Goal: Information Seeking & Learning: Learn about a topic

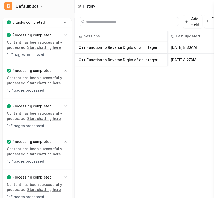
click at [108, 47] on p "C++ Function to Reverse Digits of an Integer Using Chapter 6 Concepts" at bounding box center [121, 47] width 85 height 12
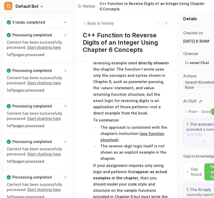
scroll to position [718, 0]
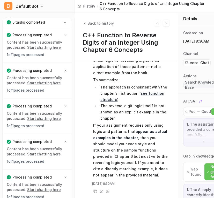
click at [134, 195] on div "using only chapter 6 from the C++ pdf , using onlu what i gave you, all the PDF…" at bounding box center [126, 129] width 103 height 137
click at [149, 166] on p "If your assignment requires only using logic and patterns that appear as actual…" at bounding box center [131, 150] width 76 height 56
click at [149, 176] on p "If your assignment requires only using logic and patterns that appear as actual…" at bounding box center [131, 150] width 76 height 56
click at [100, 191] on icon at bounding box center [102, 191] width 4 height 4
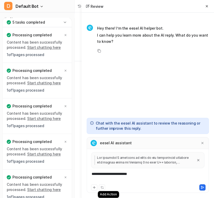
scroll to position [4, 0]
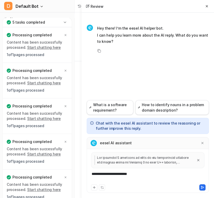
click at [115, 179] on div "**********" at bounding box center [148, 177] width 120 height 12
click at [79, 5] on icon at bounding box center [79, 6] width 3 height 3
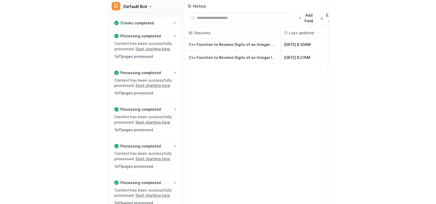
scroll to position [1, 0]
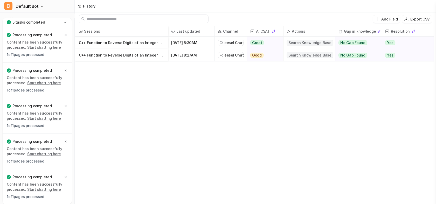
click at [173, 42] on span "Oct 7 2025, 8:30AM" at bounding box center [191, 43] width 42 height 12
click at [157, 43] on p "C++ Function to Reverse Digits of an Integer Using Chapter 6 Concepts" at bounding box center [121, 43] width 85 height 12
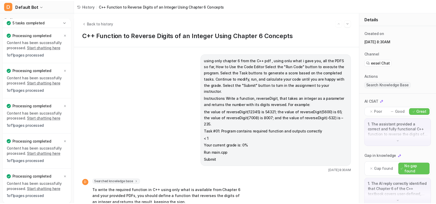
scroll to position [390, 0]
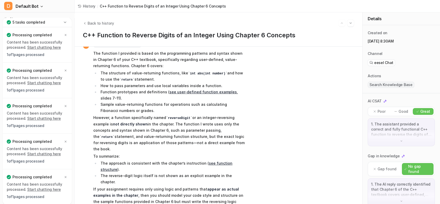
click at [55, 2] on button "D Default Bot" at bounding box center [37, 6] width 74 height 12
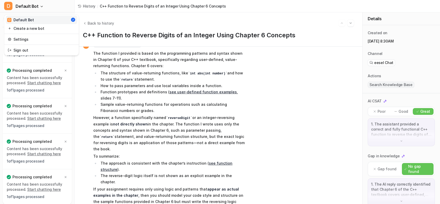
click at [89, 21] on div "D Default Bot D Default Bot Create a new bot Settings Sign out Chat History Rep…" at bounding box center [220, 102] width 440 height 204
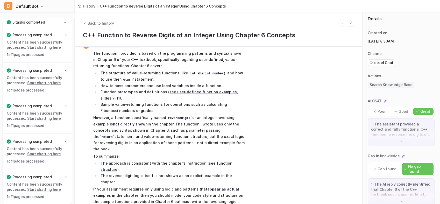
click at [83, 3] on div "History / C++ Function to Reverse Digits of an Integer Using Chapter 6 Concepts" at bounding box center [152, 6] width 154 height 12
click at [85, 5] on span "History" at bounding box center [89, 5] width 12 height 5
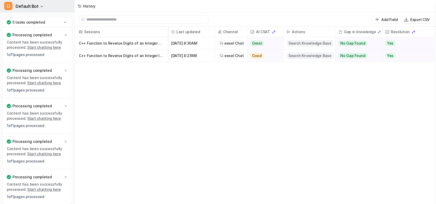
click at [36, 7] on span "Default Bot" at bounding box center [27, 6] width 23 height 7
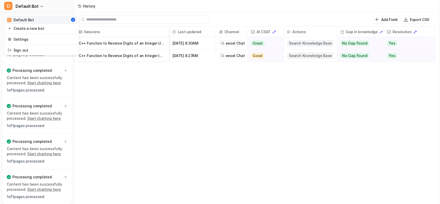
click at [137, 84] on div "D Default Bot D Default Bot Create a new bot Settings Sign out Chat History Rep…" at bounding box center [218, 102] width 436 height 204
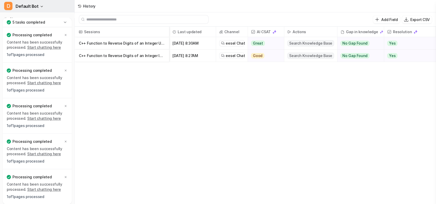
click at [33, 6] on span "Default Bot" at bounding box center [27, 6] width 23 height 7
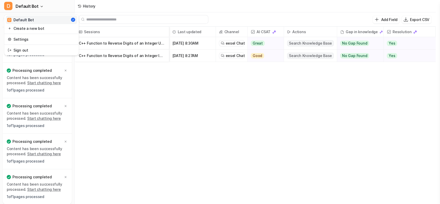
click at [135, 18] on div "D Default Bot D Default Bot Create a new bot Settings Sign out Chat History Rep…" at bounding box center [218, 102] width 436 height 204
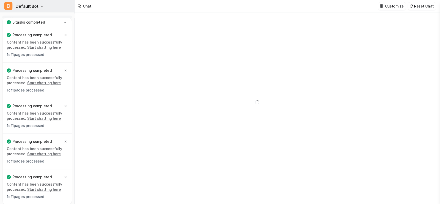
click at [40, 6] on icon "button" at bounding box center [41, 6] width 3 height 3
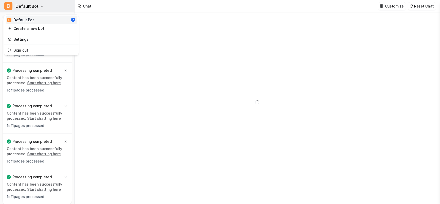
click at [40, 6] on icon "button" at bounding box center [41, 6] width 3 height 3
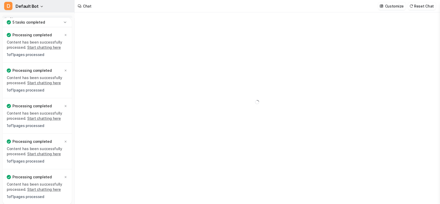
type textarea "**********"
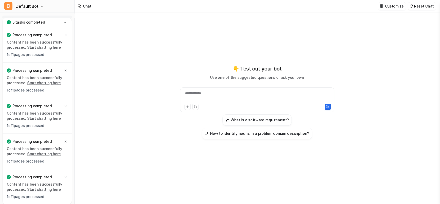
click at [64, 19] on div "5 tasks completed" at bounding box center [37, 23] width 69 height 10
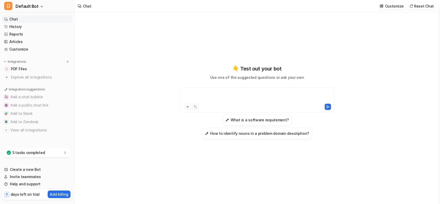
click at [192, 95] on div at bounding box center [257, 97] width 152 height 12
paste div
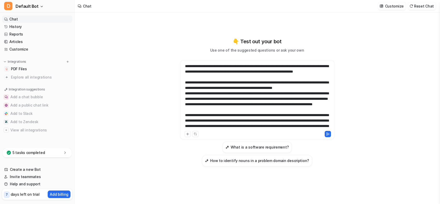
scroll to position [91, 0]
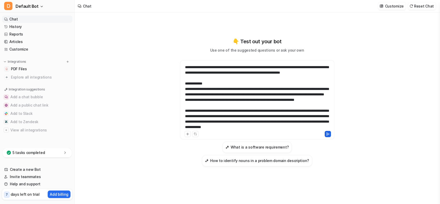
click at [330, 134] on button at bounding box center [328, 134] width 6 height 6
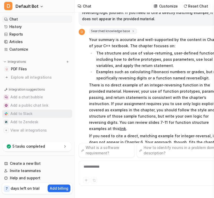
scroll to position [167, 0]
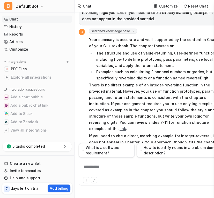
drag, startPoint x: 150, startPoint y: 123, endPoint x: 196, endPoint y: 122, distance: 46.2
click at [196, 133] on p "If you need to cite a direct, matching example for integer-reversal, it does no…" at bounding box center [157, 142] width 136 height 19
click at [155, 133] on p "If you need to cite a direct, matching example for integer-reversal, it does no…" at bounding box center [157, 142] width 136 height 19
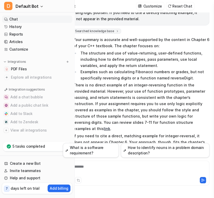
scroll to position [4, 0]
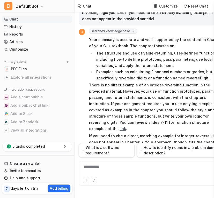
click at [97, 170] on div "**********" at bounding box center [152, 170] width 144 height 12
click at [122, 170] on div "**********" at bounding box center [152, 170] width 144 height 12
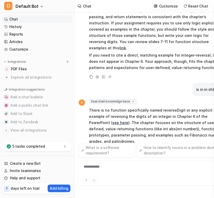
scroll to position [254, 0]
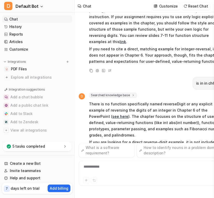
drag, startPoint x: 107, startPoint y: 121, endPoint x: 191, endPoint y: 126, distance: 85.0
click at [191, 139] on p "If you are looking for a direct reverse-digit example, it is not included. You …" at bounding box center [157, 148] width 136 height 19
click at [177, 139] on p "If you are looking for a direct reverse-digit example, it is not included. You …" at bounding box center [157, 148] width 136 height 19
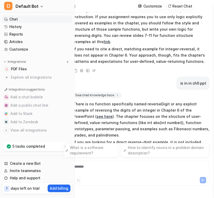
scroll to position [4, 0]
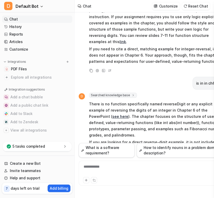
click at [104, 168] on div "**********" at bounding box center [152, 170] width 144 height 12
click at [187, 172] on div "**********" at bounding box center [152, 170] width 144 height 12
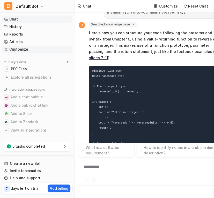
scroll to position [501, 0]
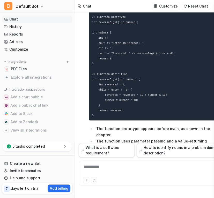
click at [80, 57] on div "D Searched knowledge base search_queries : [ "reverse digit function C++ exampl…" at bounding box center [152, 65] width 147 height 225
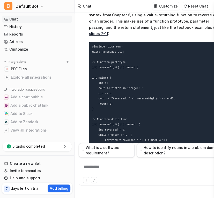
scroll to position [455, 0]
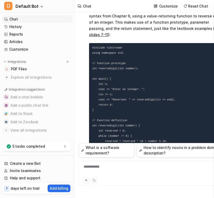
click at [129, 169] on div "**********" at bounding box center [152, 170] width 144 height 12
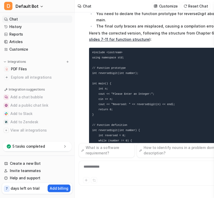
scroll to position [781, 0]
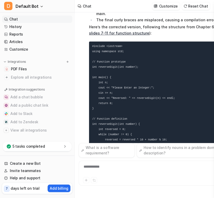
click at [137, 170] on p "This follows the correct C++ patterns for user-defined, value-returning functio…" at bounding box center [157, 176] width 136 height 12
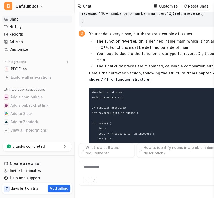
scroll to position [724, 0]
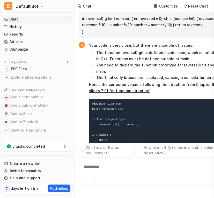
click at [109, 99] on pre "#include <iostream> using namespace std; // Function prototype int reverseDigit…" at bounding box center [157, 160] width 136 height 123
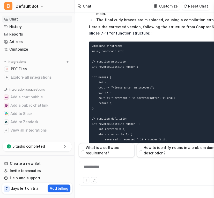
click at [135, 62] on pre "#include <iostream> using namespace std; // Function prototype int reverseDigit…" at bounding box center [157, 102] width 136 height 123
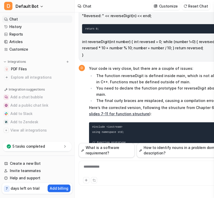
scroll to position [689, 0]
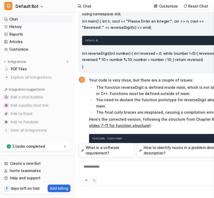
click at [121, 97] on li "You need to declare the function prototype for reverseDigit above main." at bounding box center [160, 103] width 131 height 12
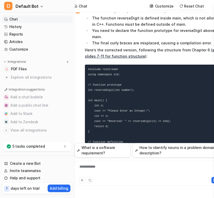
scroll to position [770, 0]
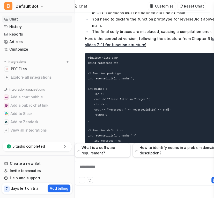
click at [102, 166] on div "**********" at bounding box center [148, 170] width 144 height 12
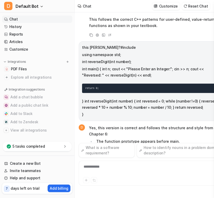
scroll to position [923, 0]
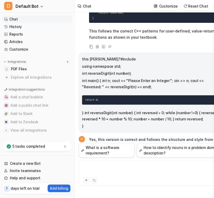
click at [103, 169] on div at bounding box center [152, 170] width 144 height 12
click at [131, 167] on div "**********" at bounding box center [152, 170] width 144 height 12
click at [190, 167] on div "**********" at bounding box center [152, 170] width 144 height 12
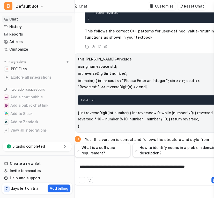
scroll to position [4, 6]
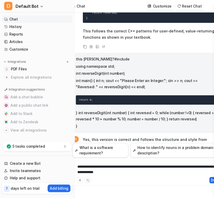
click at [141, 173] on div "**********" at bounding box center [146, 170] width 144 height 12
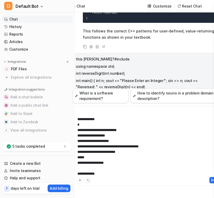
click at [105, 174] on div "**********" at bounding box center [146, 142] width 144 height 66
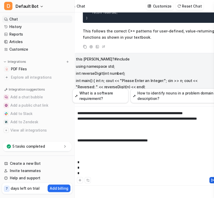
click at [213, 181] on icon at bounding box center [213, 180] width 4 height 4
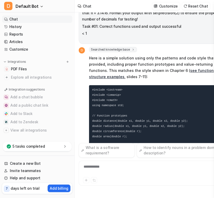
scroll to position [1354, 0]
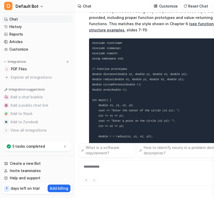
click at [87, 70] on div "D Searched knowledge base search_queries : [ "C++ distance function between two…" at bounding box center [152, 112] width 147 height 224
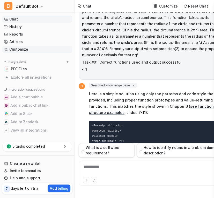
scroll to position [1498, 0]
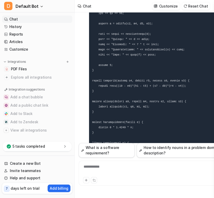
click at [85, 41] on div "D Searched knowledge base search_queries : [ "C++ distance function between two…" at bounding box center [152, 47] width 147 height 321
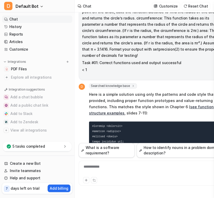
scroll to position [1314, 0]
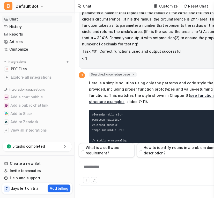
click at [95, 168] on div "**********" at bounding box center [152, 170] width 144 height 12
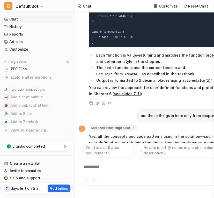
scroll to position [0, 0]
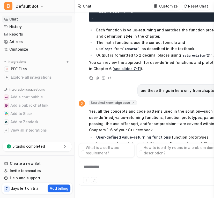
scroll to position [1648, 0]
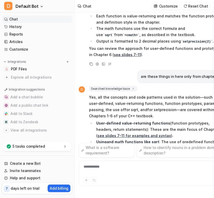
click at [161, 158] on div "**********" at bounding box center [152, 164] width 147 height 43
click at [149, 166] on div "**********" at bounding box center [152, 170] width 144 height 12
click at [106, 170] on div "**********" at bounding box center [152, 170] width 144 height 12
click at [154, 120] on li "User-defined value-returning functions (function prototypes, headers, return st…" at bounding box center [160, 129] width 131 height 19
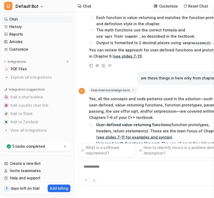
scroll to position [1648, 0]
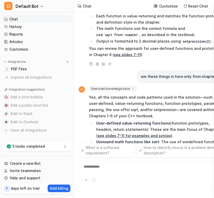
click at [110, 166] on div "**********" at bounding box center [152, 170] width 144 height 12
click at [138, 171] on div at bounding box center [152, 170] width 144 height 12
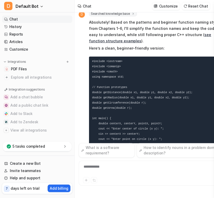
scroll to position [4, 16]
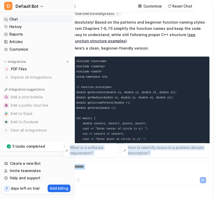
drag, startPoint x: 214, startPoint y: 99, endPoint x: 216, endPoint y: 71, distance: 28.1
click at [199, 71] on html "D Default Bot Chat History Reports Articles Customize Integrations PDF Files Ex…" at bounding box center [91, 99] width 214 height 198
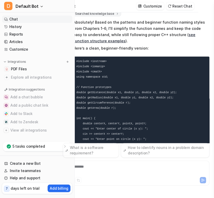
click at [193, 63] on pre "#include <iostream> #include <iomanip> #include <cmath> using namespace std; //…" at bounding box center [141, 137] width 136 height 160
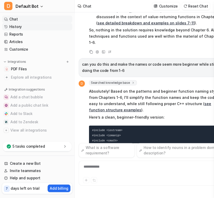
scroll to position [1897, 0]
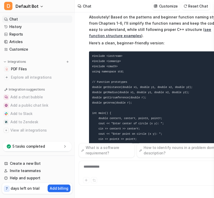
click at [80, 29] on div "D Searched knowledge base search_queries : [ "beginner function naming conventi…" at bounding box center [152, 116] width 147 height 221
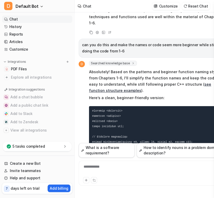
scroll to position [1831, 0]
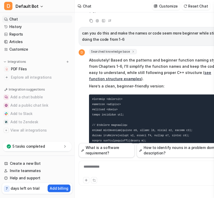
scroll to position [1866, 0]
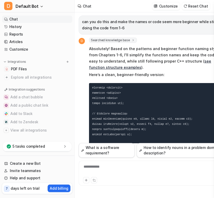
click at [102, 171] on div "**********" at bounding box center [152, 170] width 144 height 12
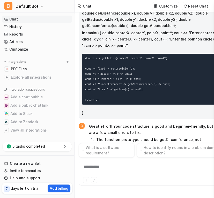
scroll to position [2259, 0]
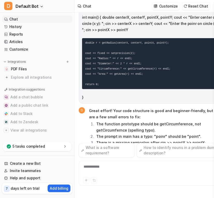
click at [136, 107] on span "Great effort! Your code structure is good and beginner-friendly, but there are …" at bounding box center [157, 169] width 136 height 125
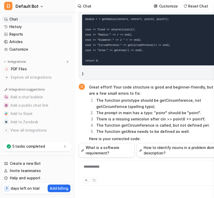
scroll to position [2271, 0]
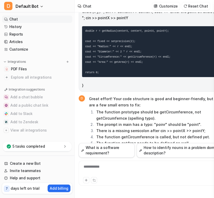
drag, startPoint x: 129, startPoint y: 14, endPoint x: 203, endPoint y: 14, distance: 73.6
click at [203, 96] on p "Great effort! Your code structure is good and beginner-friendly, but there are …" at bounding box center [157, 102] width 136 height 12
click at [195, 109] on li "The function prototype should be getCircumference, not getCircumfernce (spellin…" at bounding box center [160, 115] width 131 height 12
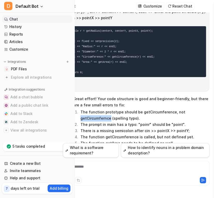
drag, startPoint x: 195, startPoint y: 18, endPoint x: 210, endPoint y: 20, distance: 14.8
click at [210, 20] on div "The function I provided is based on the programming patterns and syntax shown i…" at bounding box center [136, 104] width 155 height 185
click at [204, 109] on li "The function prototype should be getCircumference, not getCircumfernce (spellin…" at bounding box center [144, 115] width 131 height 12
click at [96, 173] on div at bounding box center [136, 170] width 144 height 12
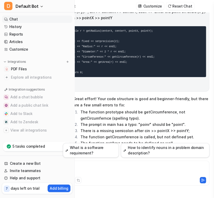
scroll to position [4, 0]
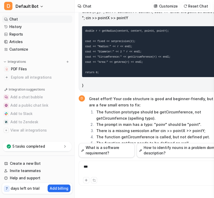
click at [111, 167] on div "***" at bounding box center [152, 170] width 144 height 12
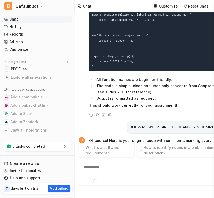
scroll to position [2622, 0]
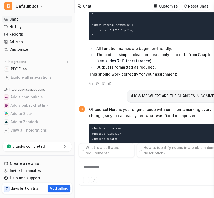
click at [105, 124] on pre "#include <iostream> #include <iomanip> #include <cmath> using namespace std; //…" at bounding box center [157, 170] width 136 height 92
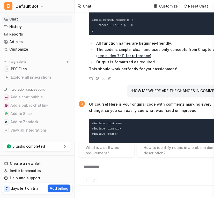
scroll to position [2633, 0]
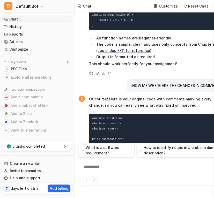
click at [122, 117] on code "#include <iostream> #include <iomanip> #include <cmath> using namespace std; //…" at bounding box center [149, 165] width 115 height 96
click at [97, 114] on pre "#include <iostream> #include <iomanip> #include <cmath> using namespace std; //…" at bounding box center [157, 165] width 136 height 103
click at [113, 114] on pre "#include <iostream> #include <iomanip> #include <cmath> using namespace std; //…" at bounding box center [157, 165] width 136 height 103
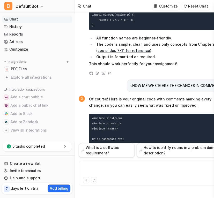
click at [109, 167] on div at bounding box center [152, 170] width 144 height 12
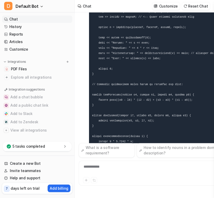
scroll to position [0, 0]
click at [156, 39] on pre at bounding box center [165, 45] width 152 height 253
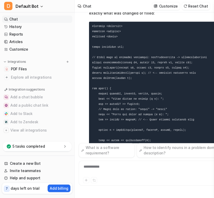
scroll to position [2877, 0]
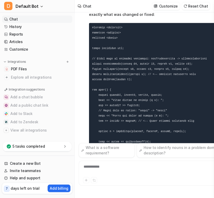
click at [116, 84] on pre at bounding box center [165, 149] width 152 height 253
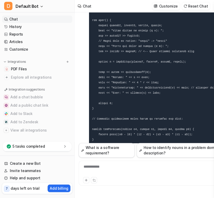
scroll to position [2981, 0]
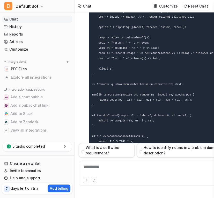
click at [115, 168] on div "**********" at bounding box center [152, 170] width 144 height 12
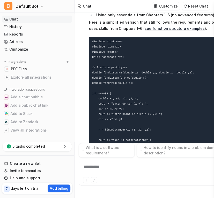
scroll to position [3245, 0]
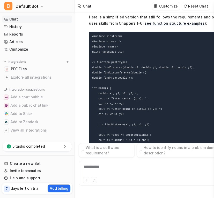
drag, startPoint x: 103, startPoint y: 12, endPoint x: 136, endPoint y: 12, distance: 33.4
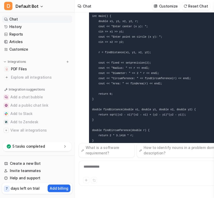
click at [127, 38] on pre "#include <iostream> #include <iomanip> #include <cmath> using namespace std; //…" at bounding box center [157, 63] width 136 height 206
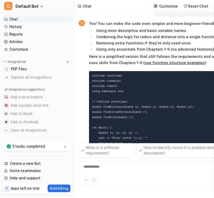
scroll to position [3190, 0]
